Goal: Information Seeking & Learning: Learn about a topic

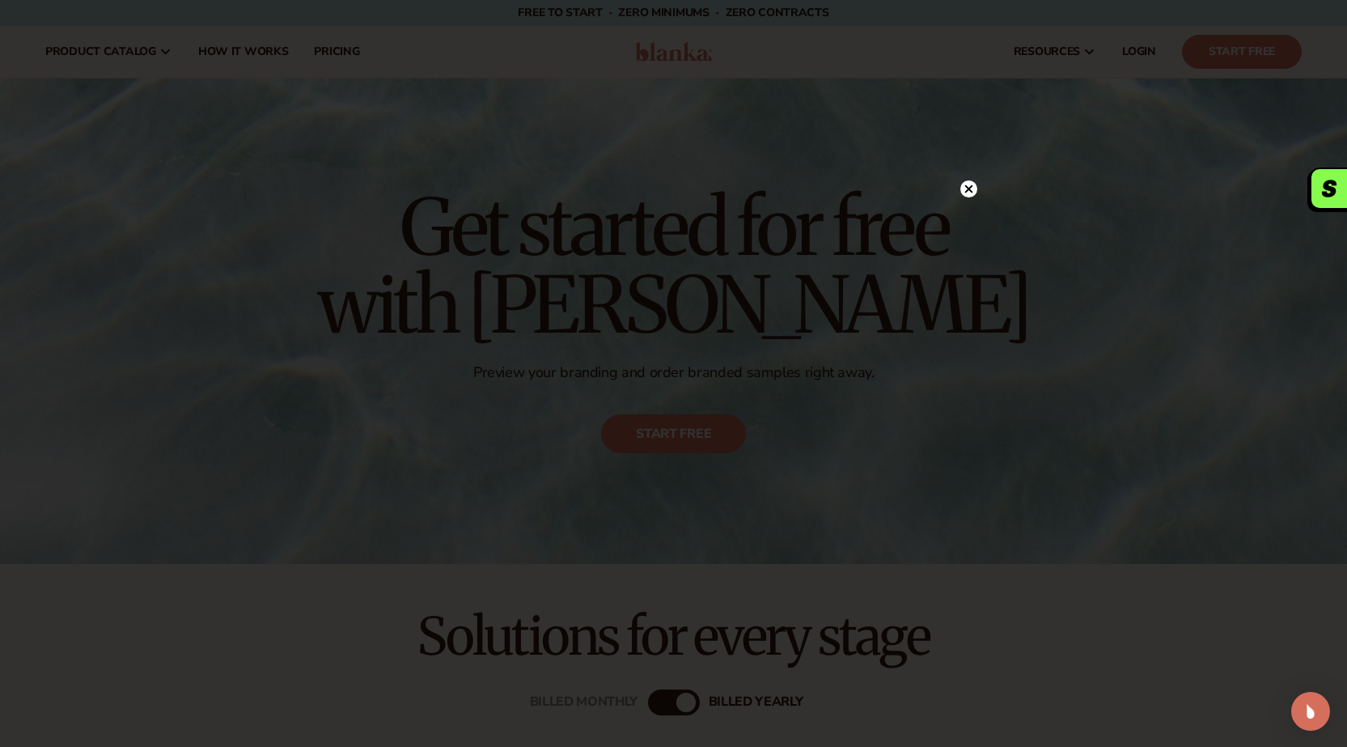
click at [967, 185] on circle at bounding box center [968, 188] width 17 height 17
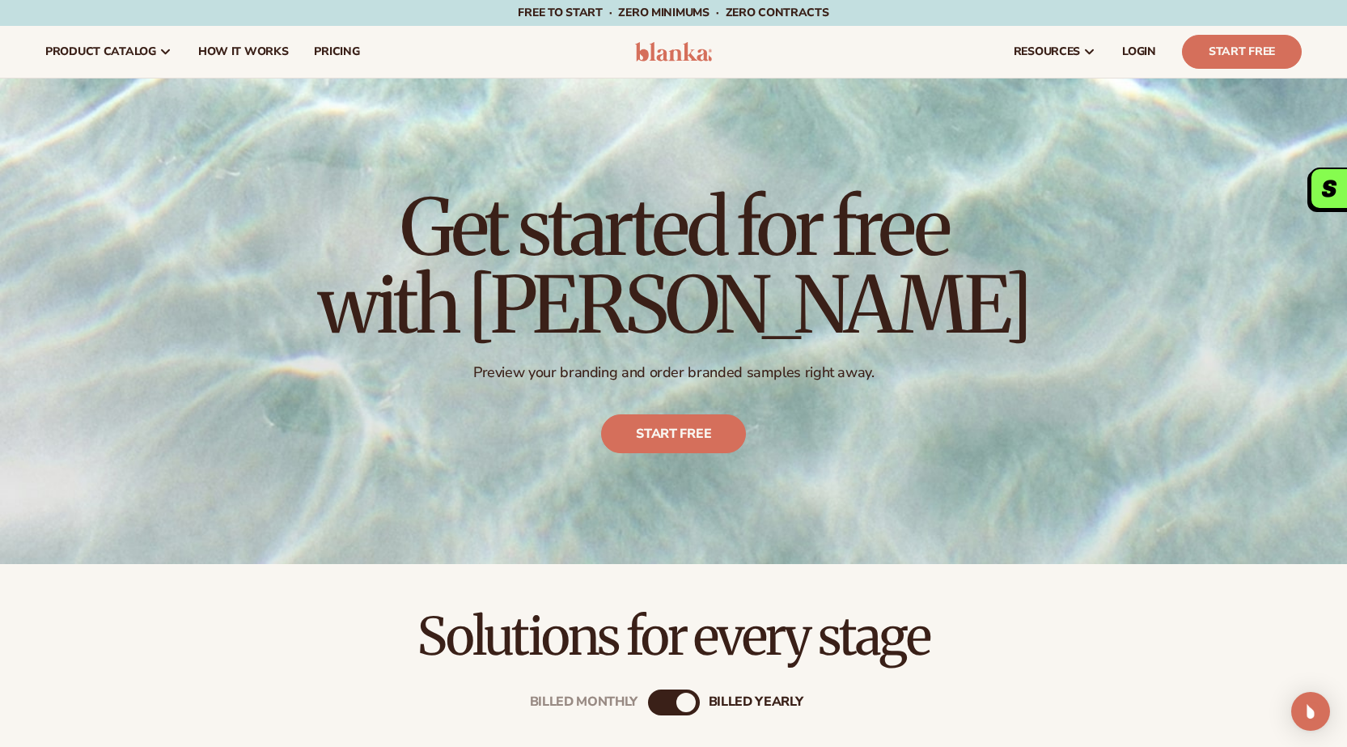
click at [334, 54] on span "pricing" at bounding box center [336, 51] width 45 height 13
